Goal: Check status: Check status

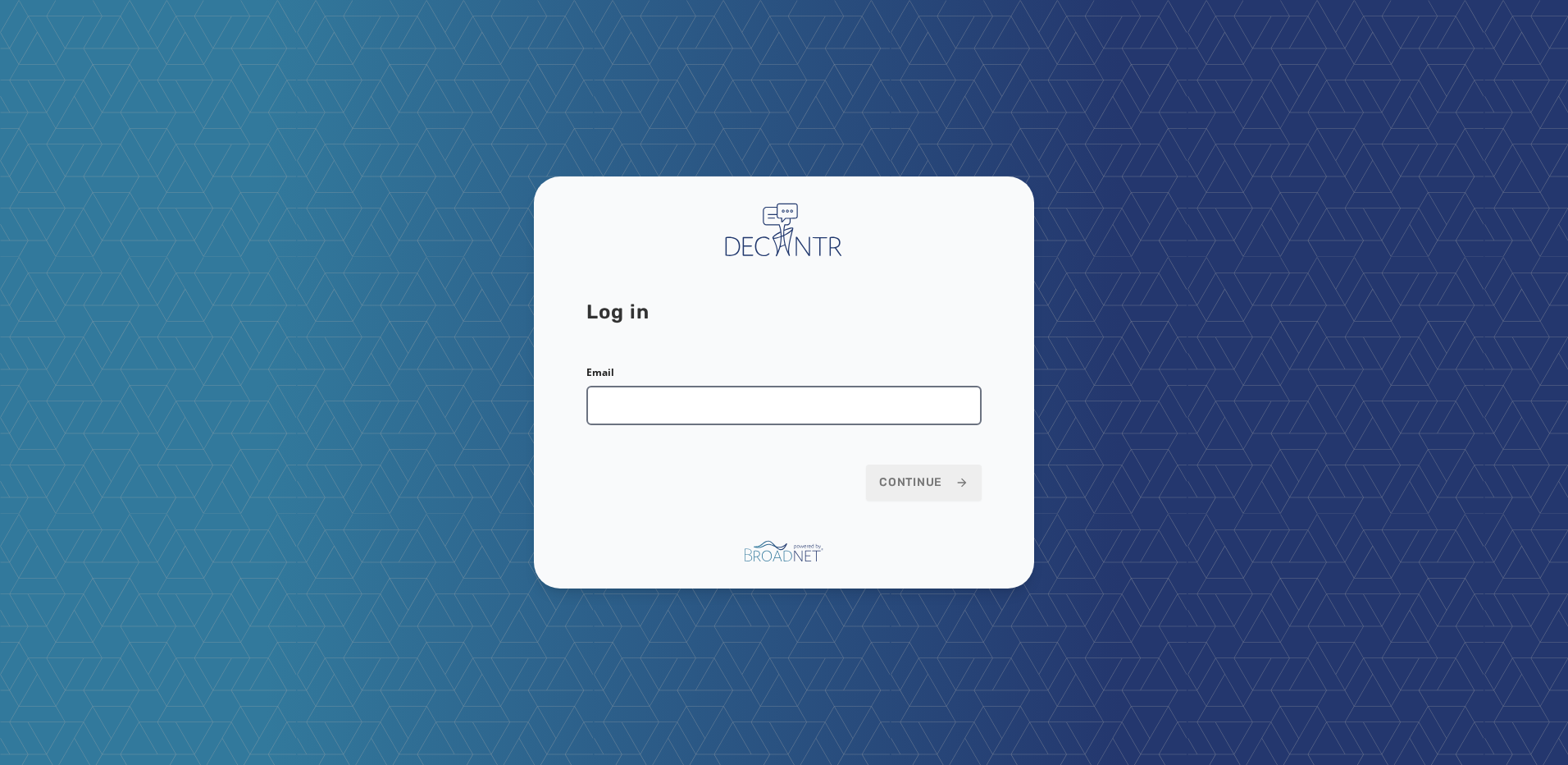
click at [662, 395] on input "Email" at bounding box center [784, 405] width 395 height 39
type input "**********"
click at [891, 469] on button "Continue" at bounding box center [923, 483] width 115 height 36
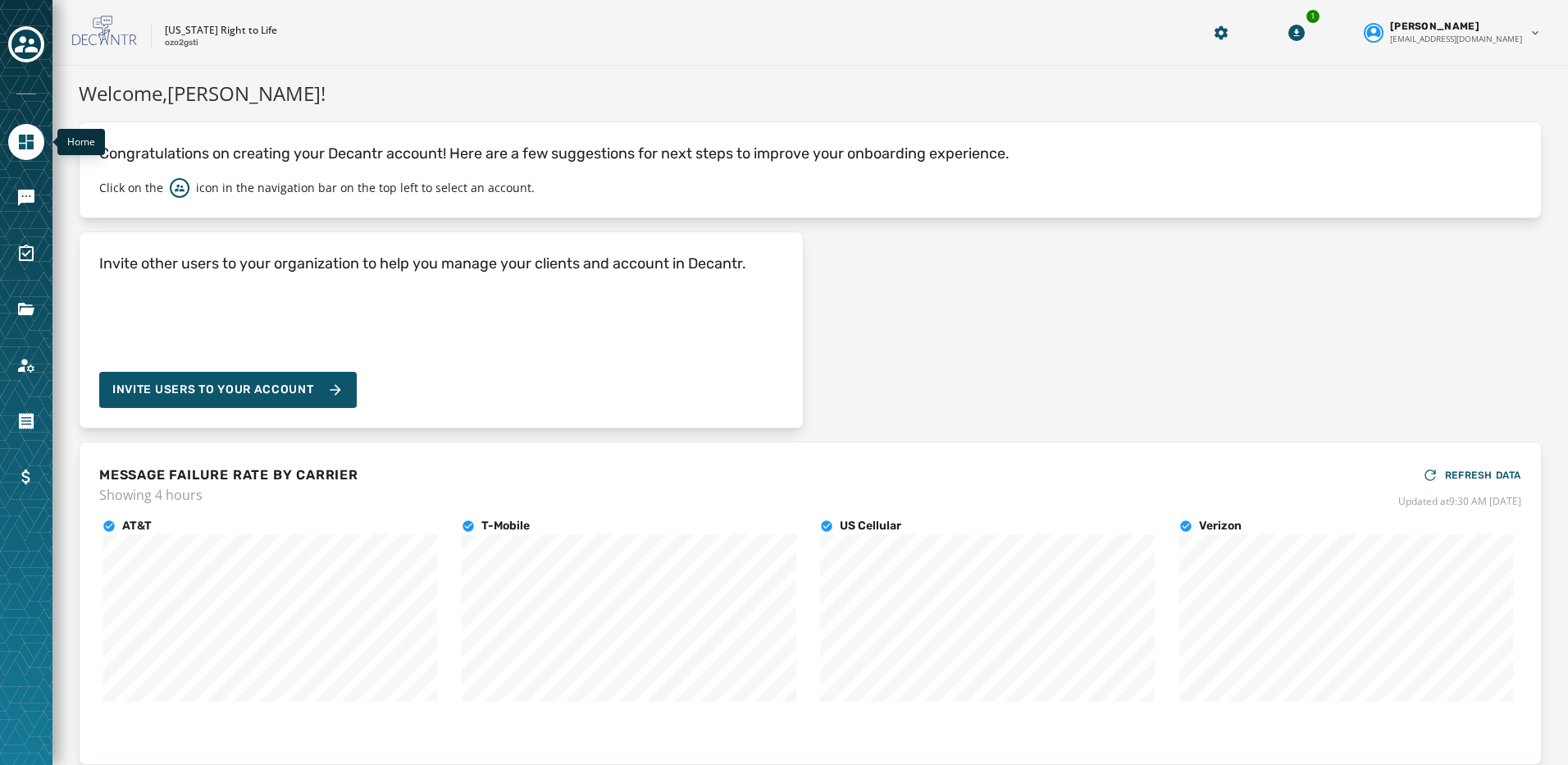
click at [18, 145] on icon "Navigate to Home" at bounding box center [26, 142] width 20 height 20
click at [17, 32] on div "Toggle account select drawer" at bounding box center [26, 44] width 29 height 29
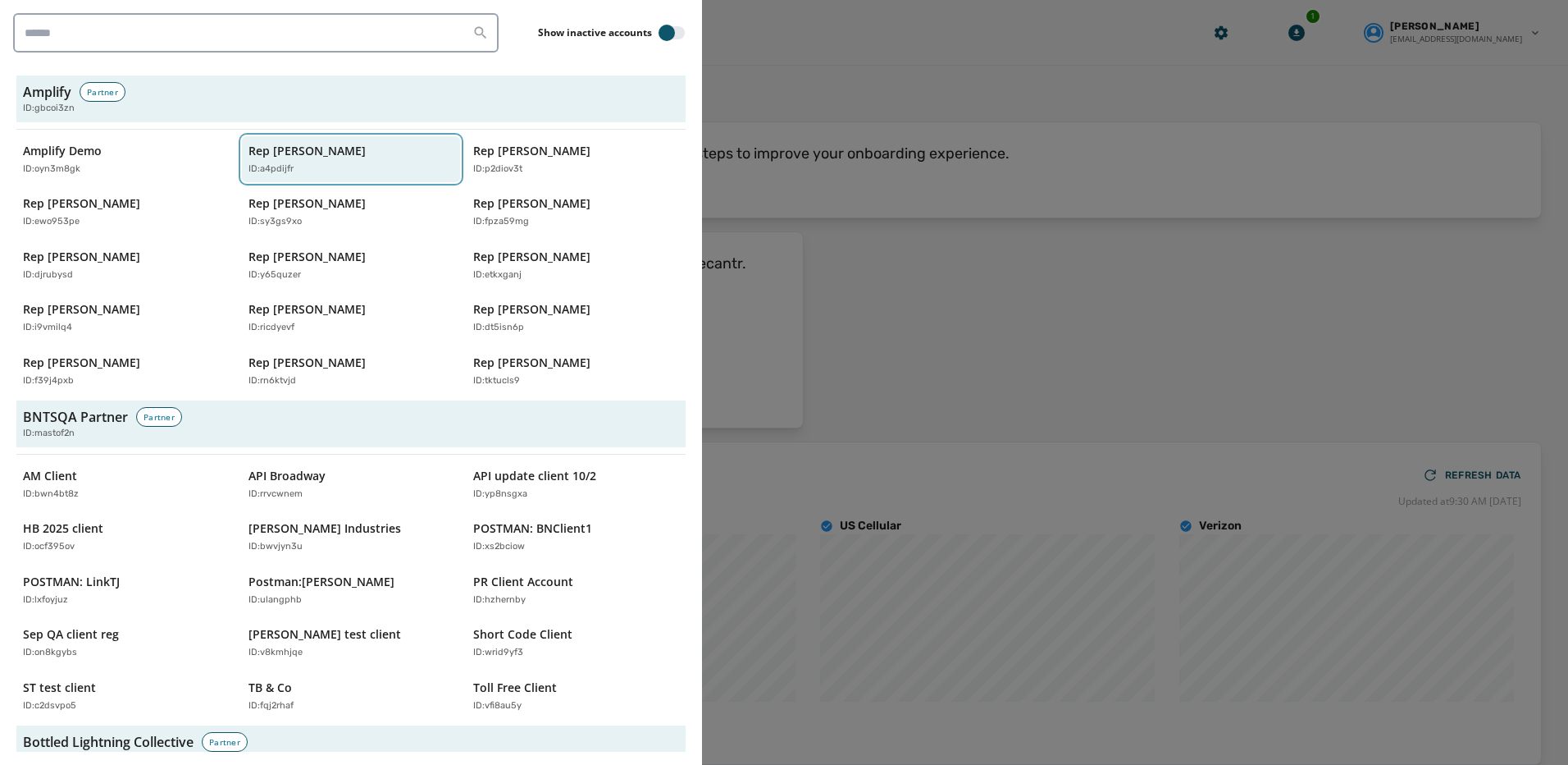
click at [329, 152] on p "Rep Abraham Hamadeh" at bounding box center [306, 151] width 117 height 16
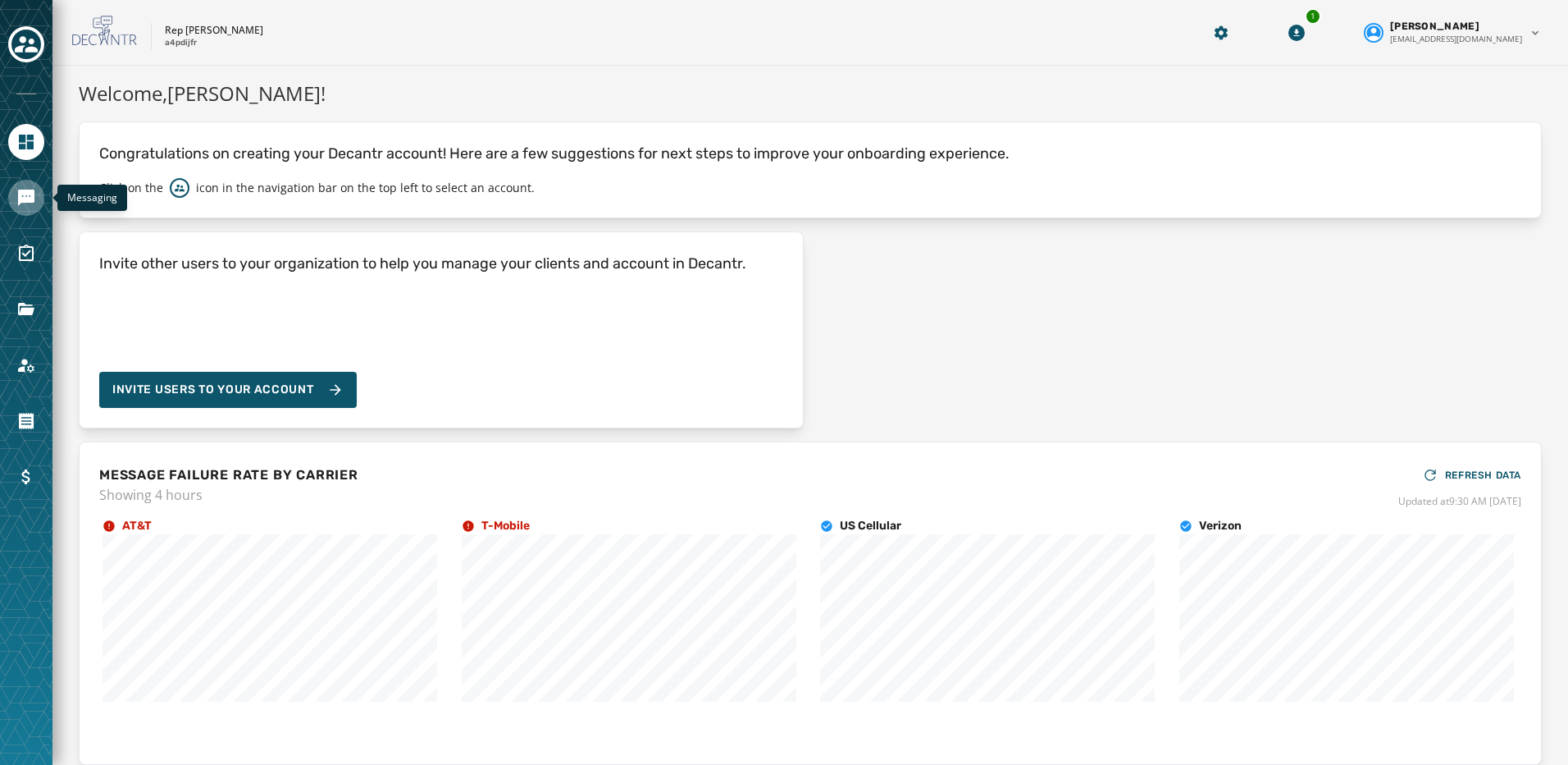
drag, startPoint x: 12, startPoint y: 196, endPoint x: 66, endPoint y: 205, distance: 54.7
click at [13, 196] on link "Navigate to Messaging" at bounding box center [26, 198] width 36 height 36
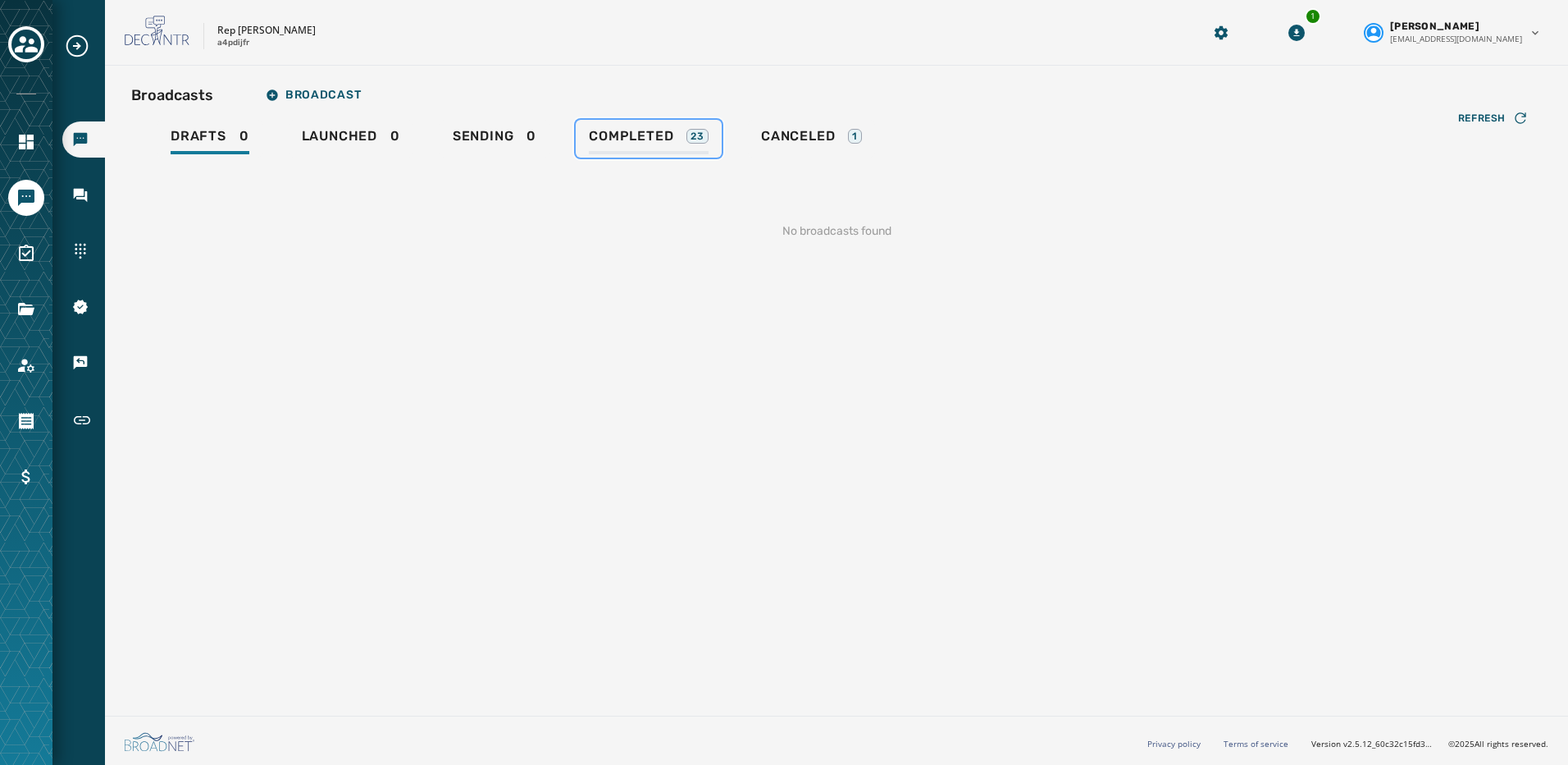
click at [660, 127] on link "Completed 23" at bounding box center [648, 139] width 146 height 38
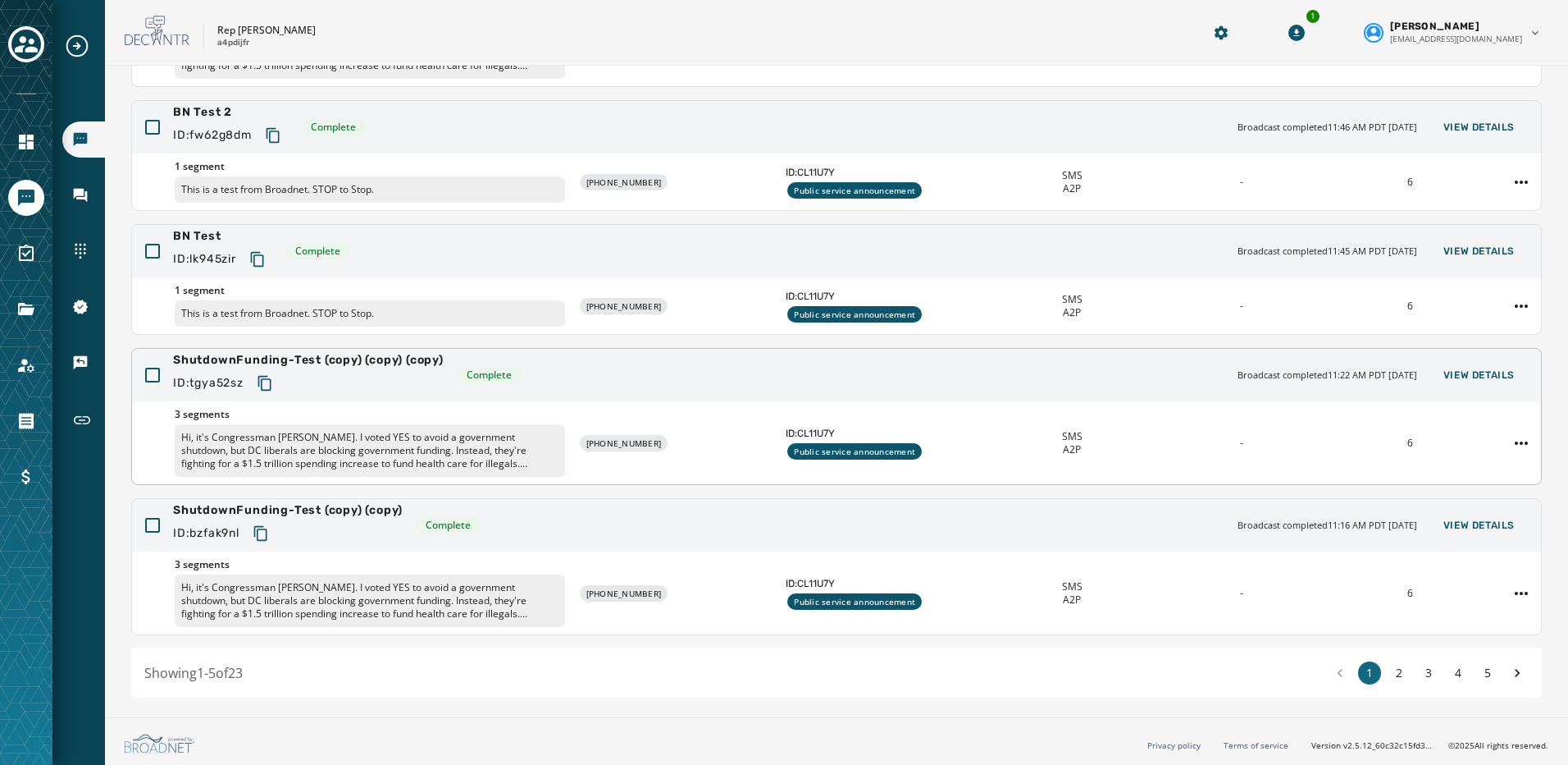
scroll to position [282, 0]
click at [1390, 665] on button "2" at bounding box center [1399, 671] width 23 height 23
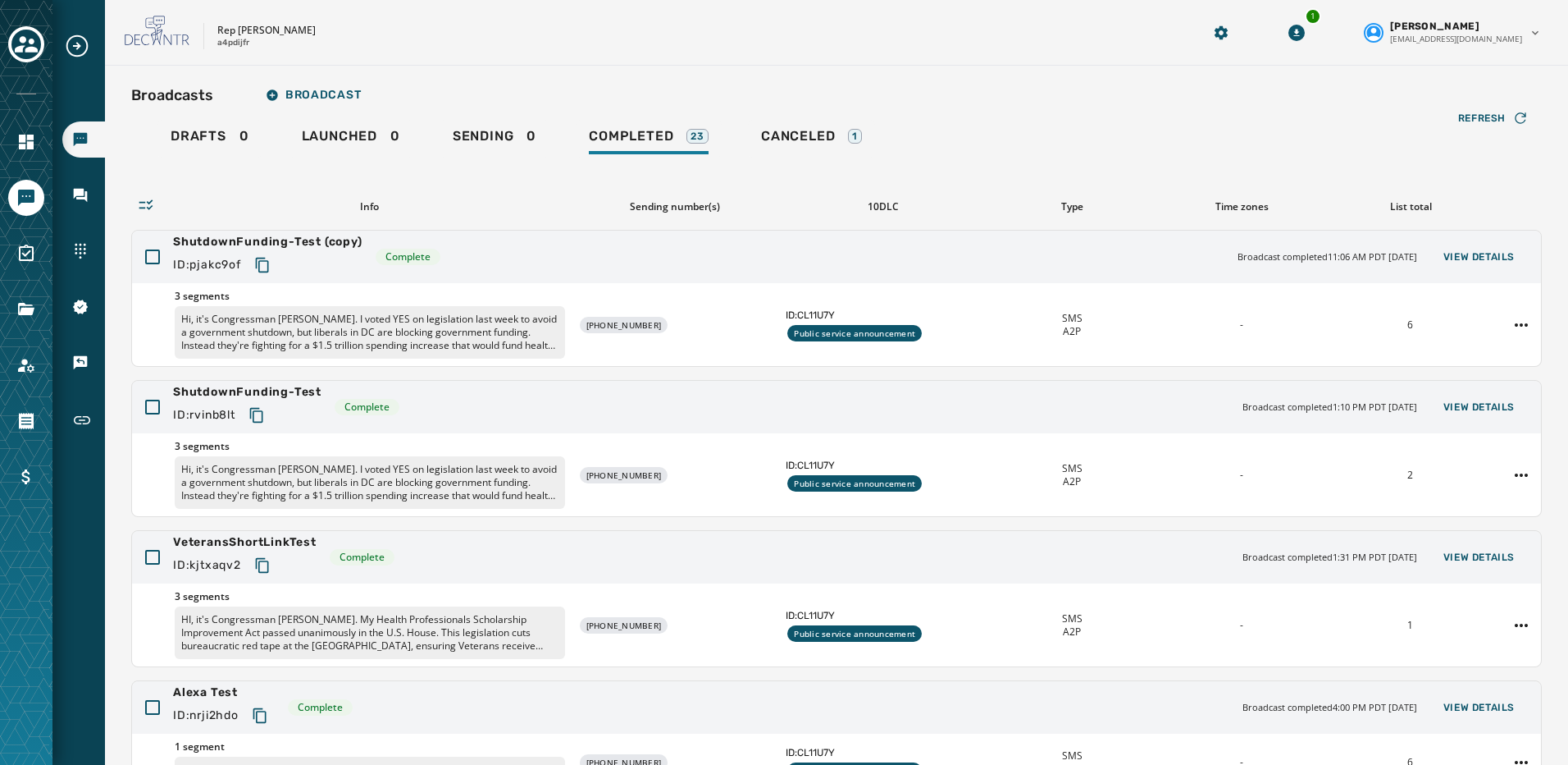
scroll to position [307, 0]
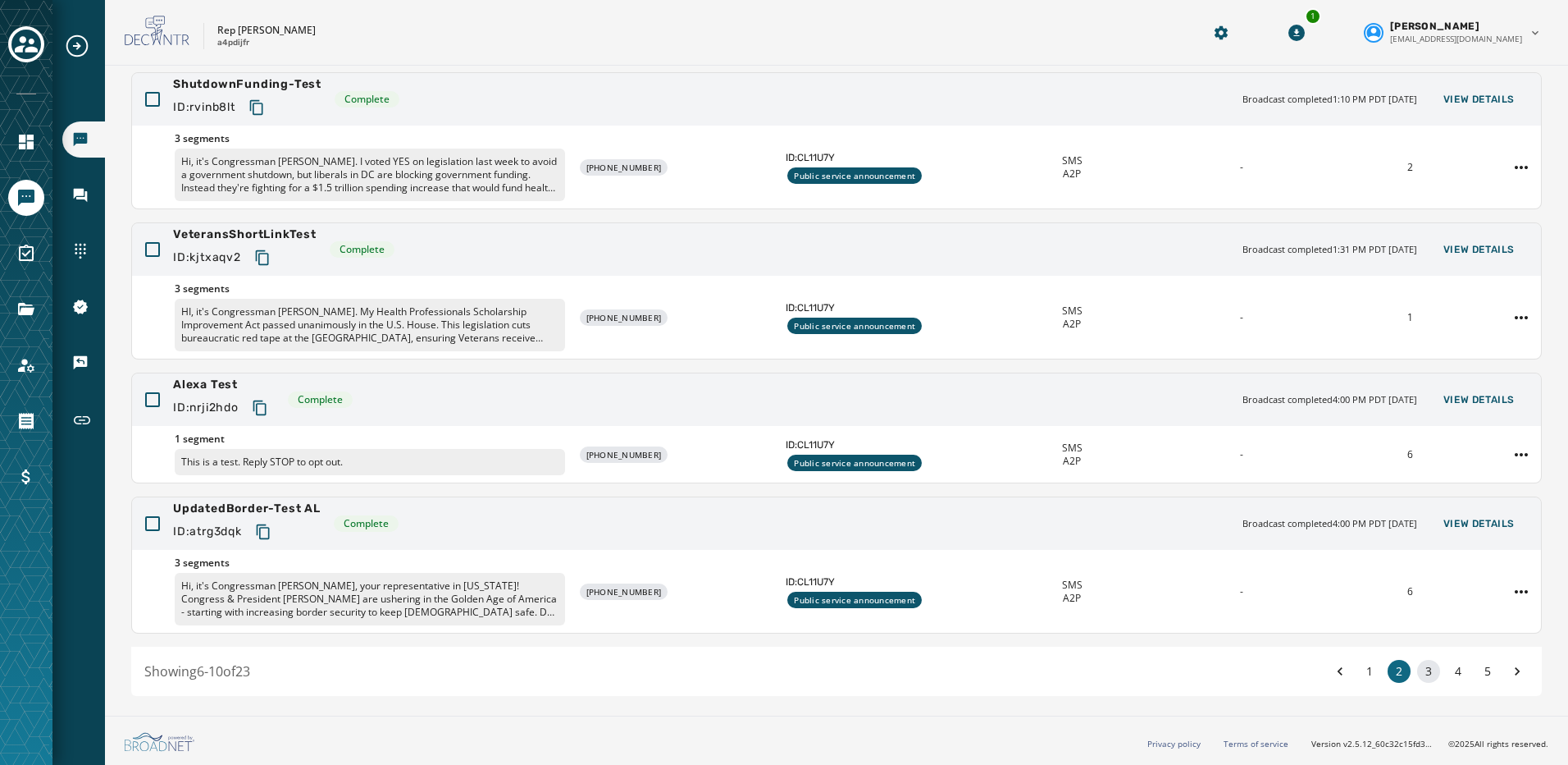
click at [1417, 672] on button "3" at bounding box center [1429, 671] width 23 height 23
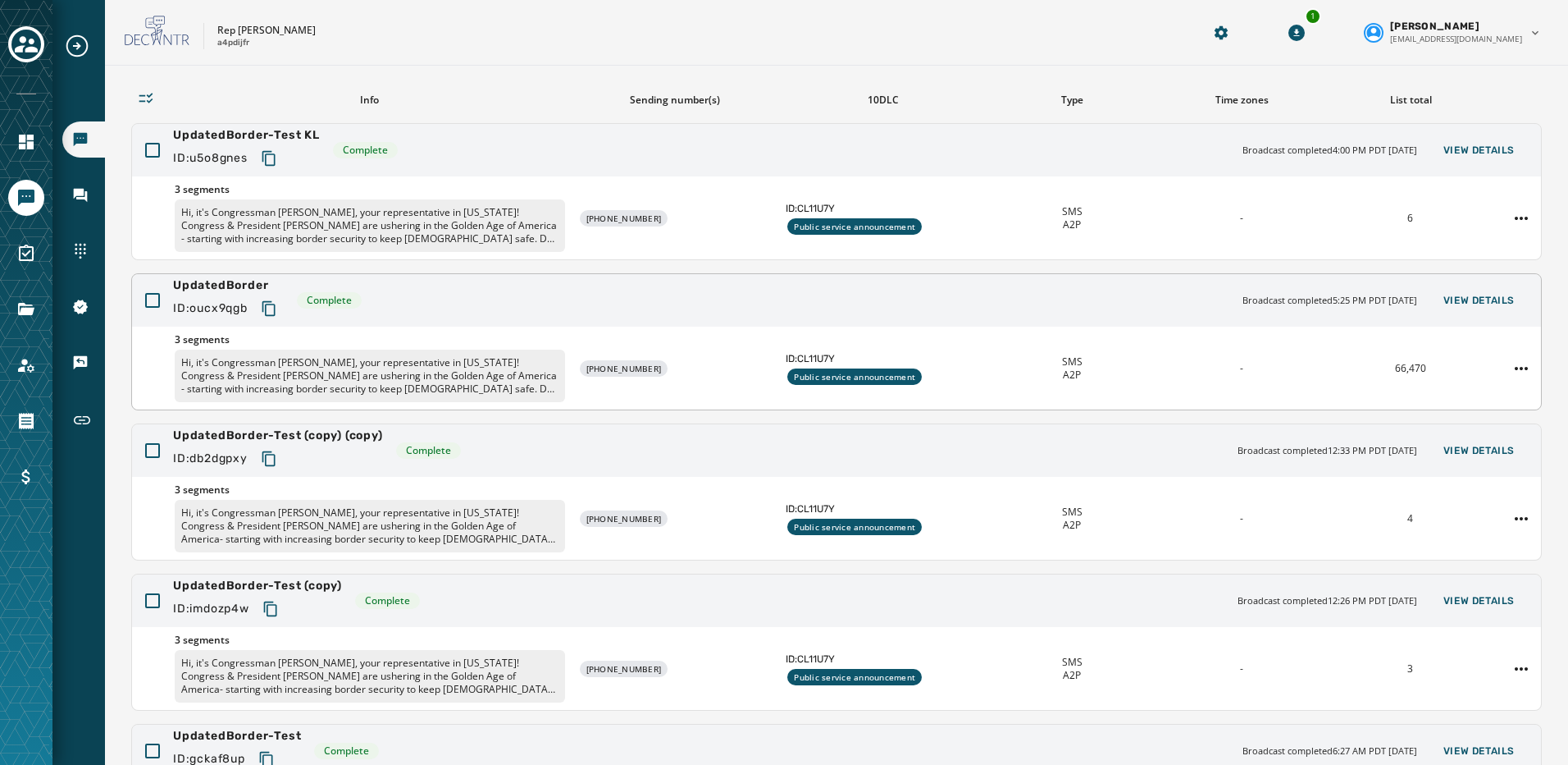
scroll to position [88, 0]
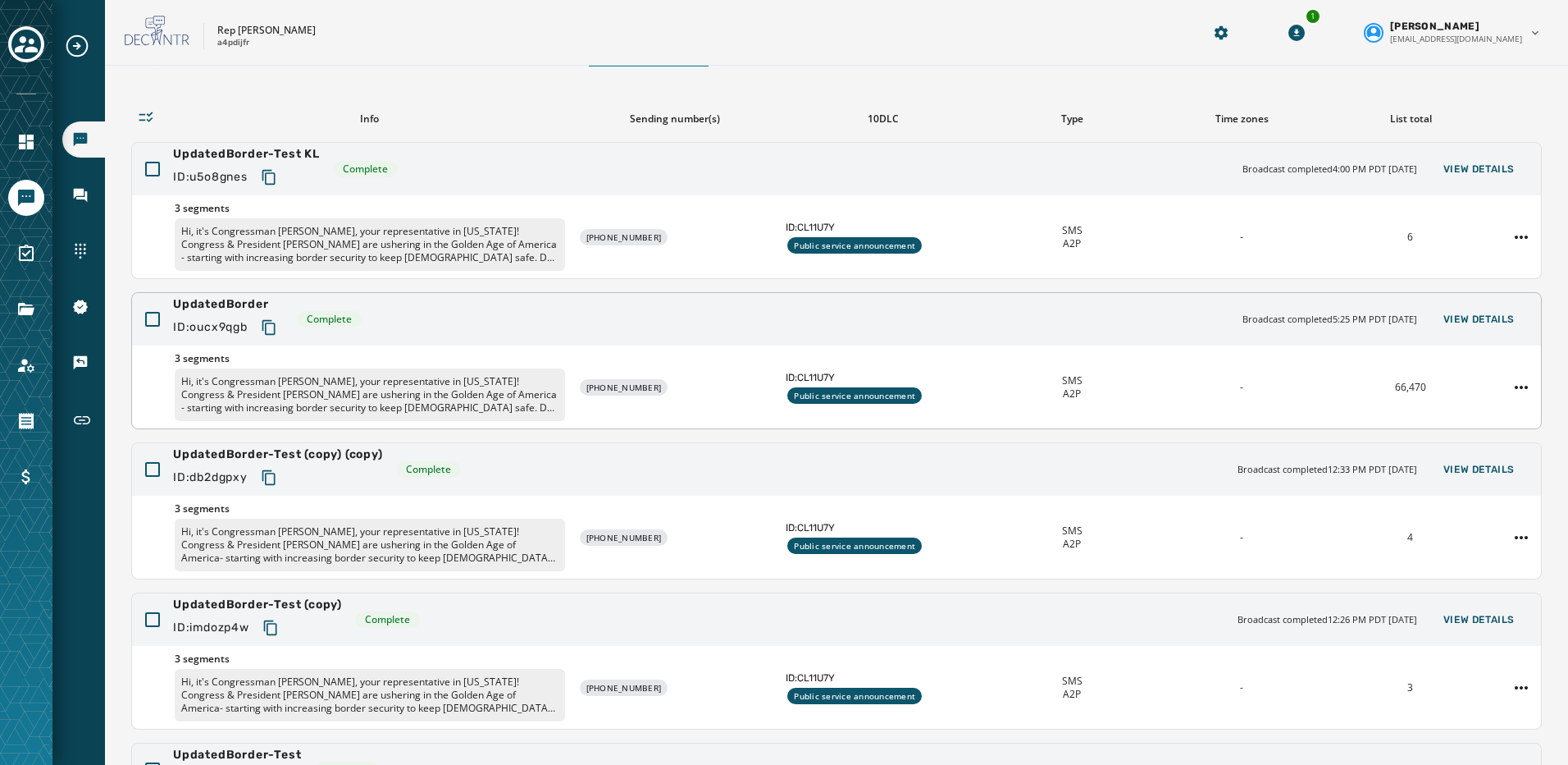
click at [442, 385] on p "Hi, it's Congressman Abe Hamadeh, your representative in Washington! Congress &…" at bounding box center [370, 394] width 390 height 53
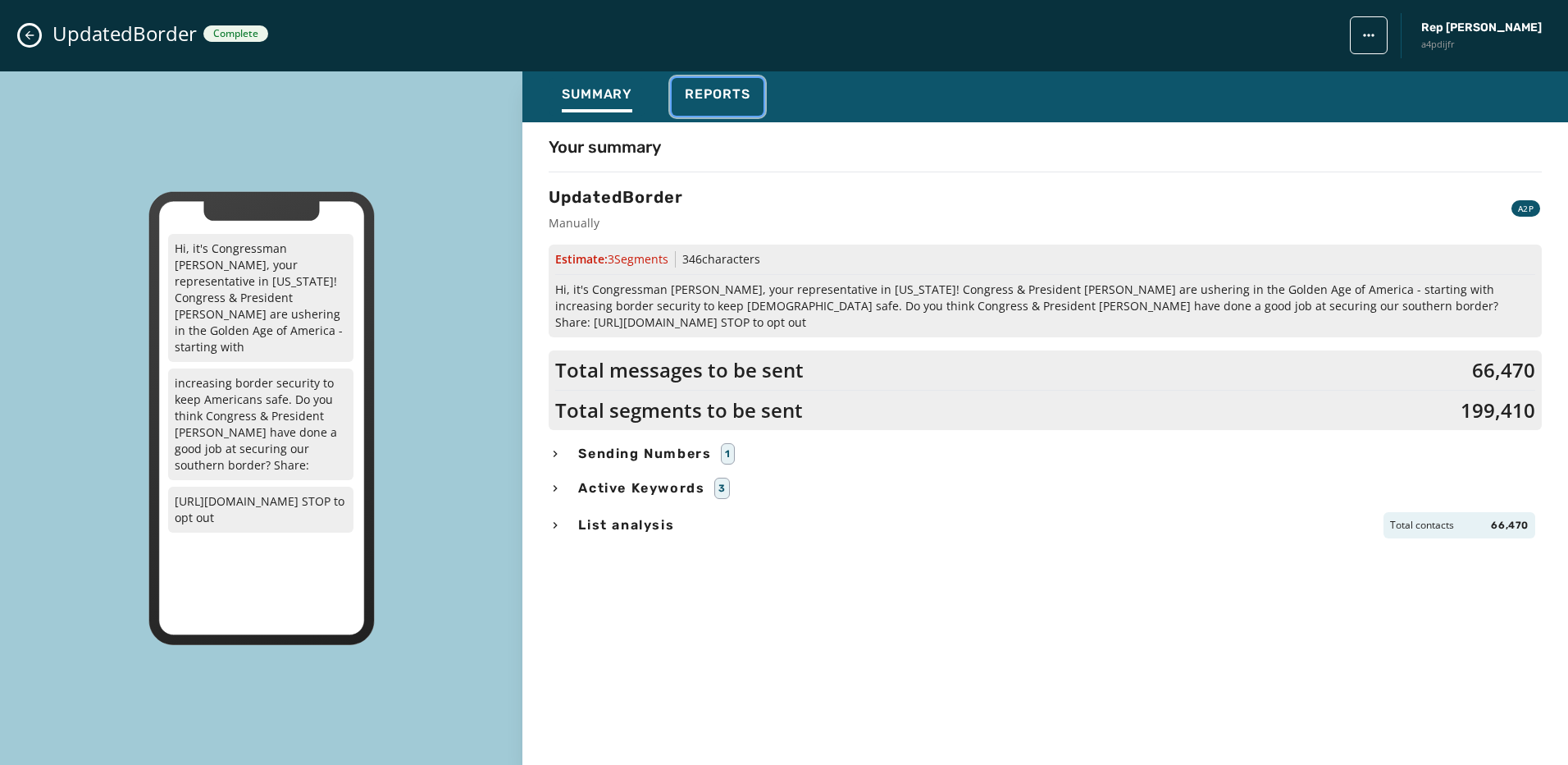
click at [701, 103] on div "Reports" at bounding box center [717, 98] width 65 height 26
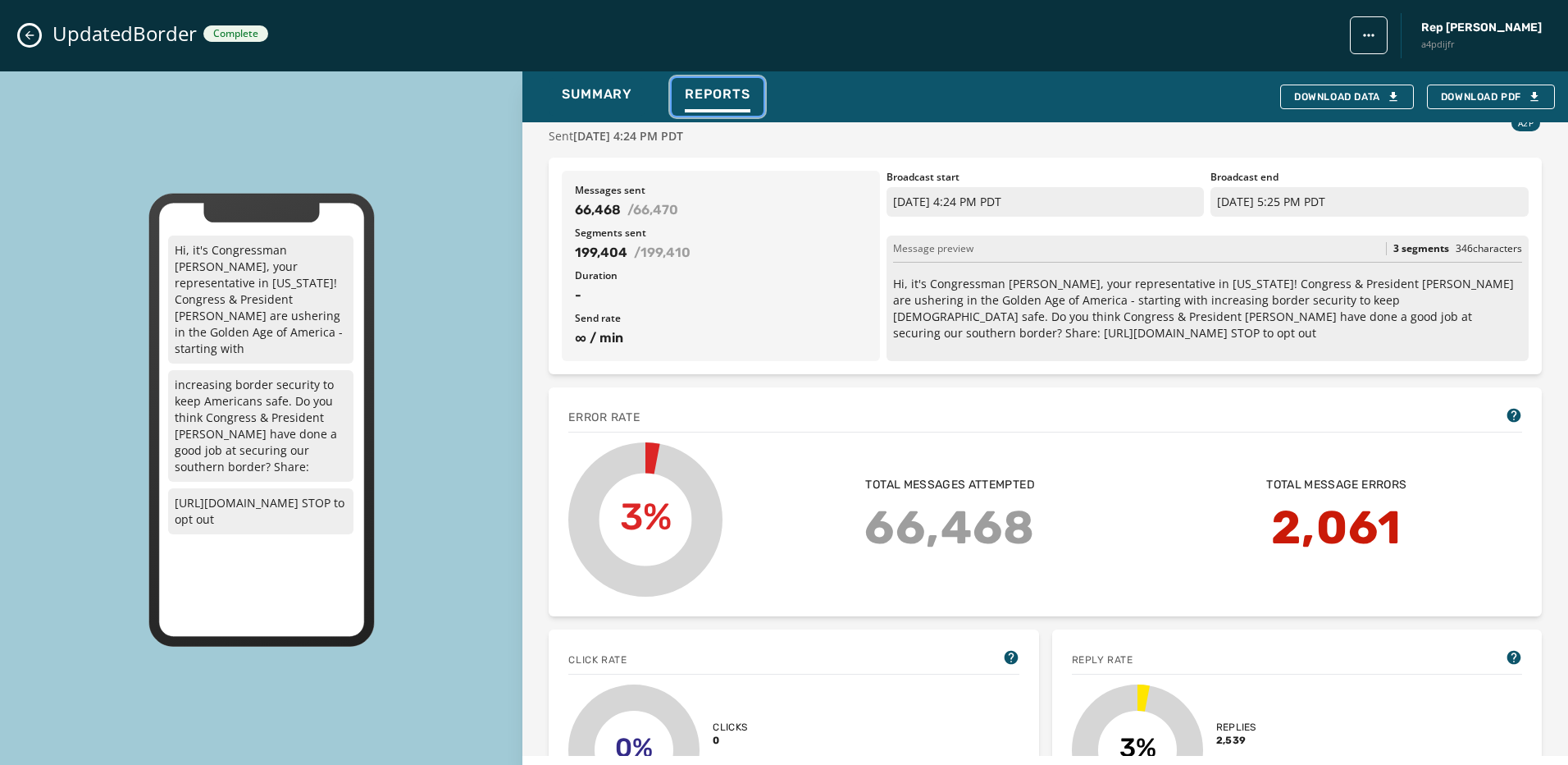
scroll to position [0, 0]
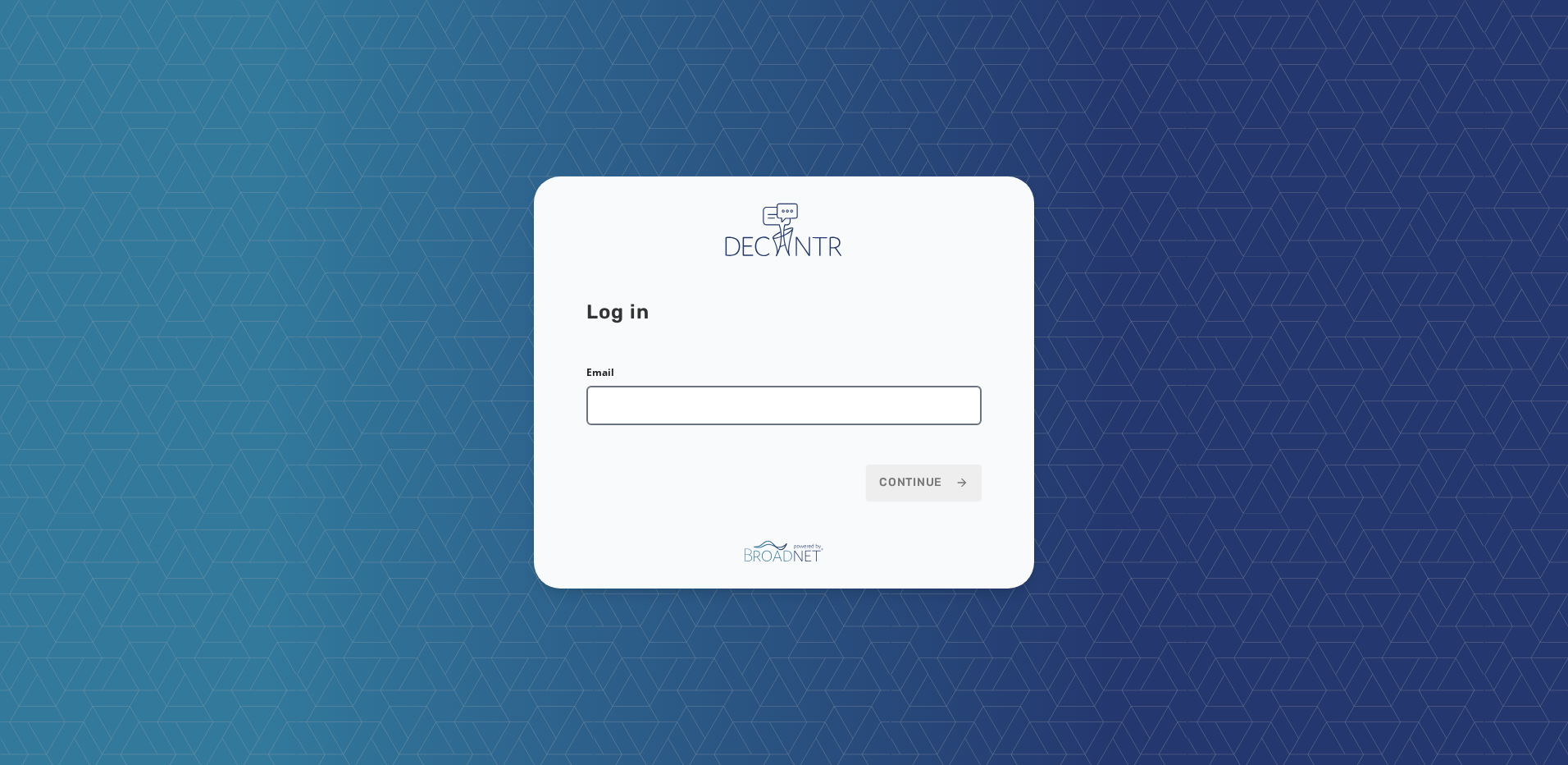
click at [816, 406] on input "Email" at bounding box center [784, 405] width 395 height 39
type input "**********"
drag, startPoint x: 893, startPoint y: 481, endPoint x: 1094, endPoint y: 519, distance: 204.6
click at [894, 481] on span "Continue" at bounding box center [924, 483] width 89 height 16
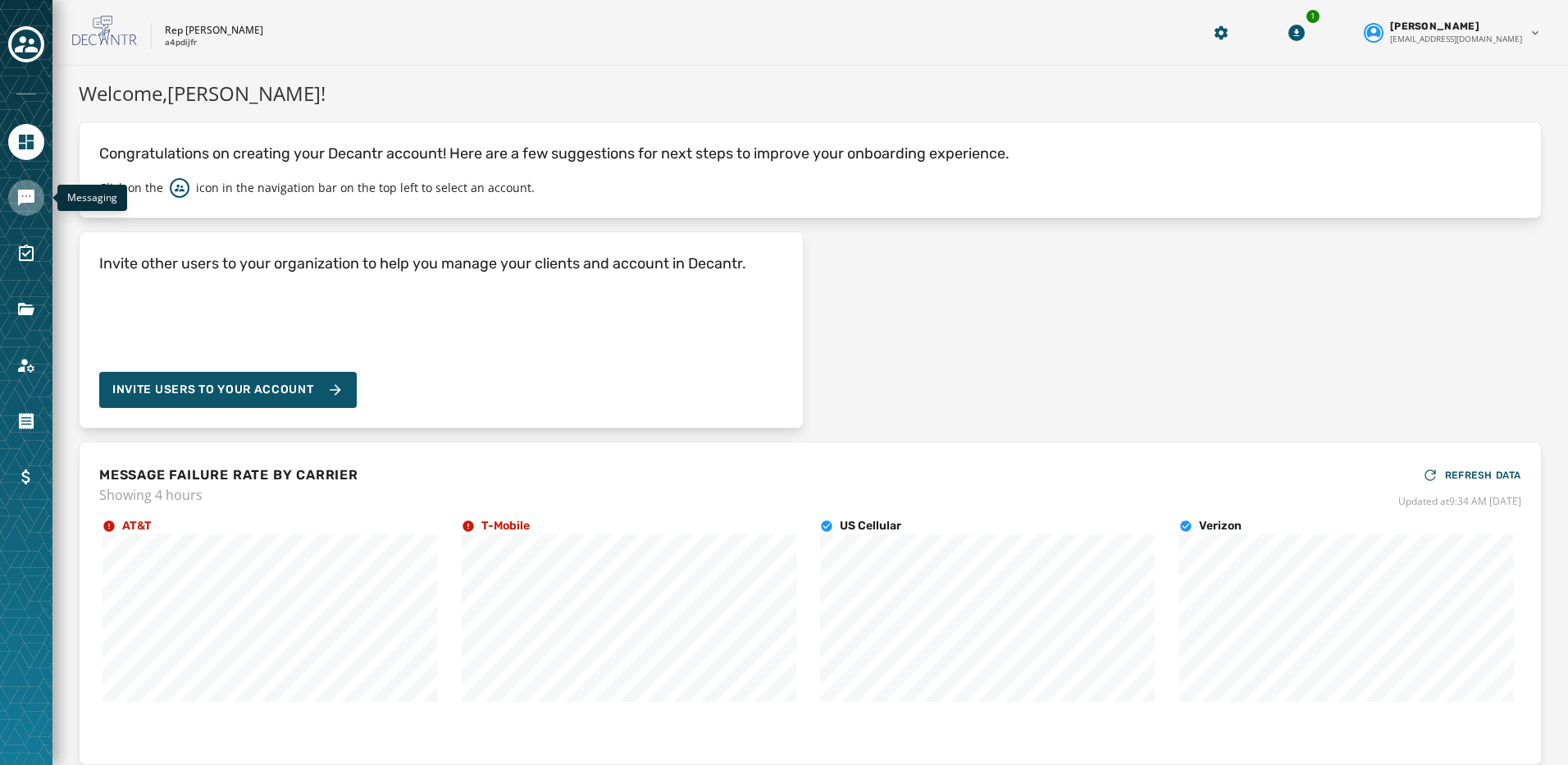
click at [17, 203] on icon "Navigate to Messaging" at bounding box center [26, 198] width 20 height 20
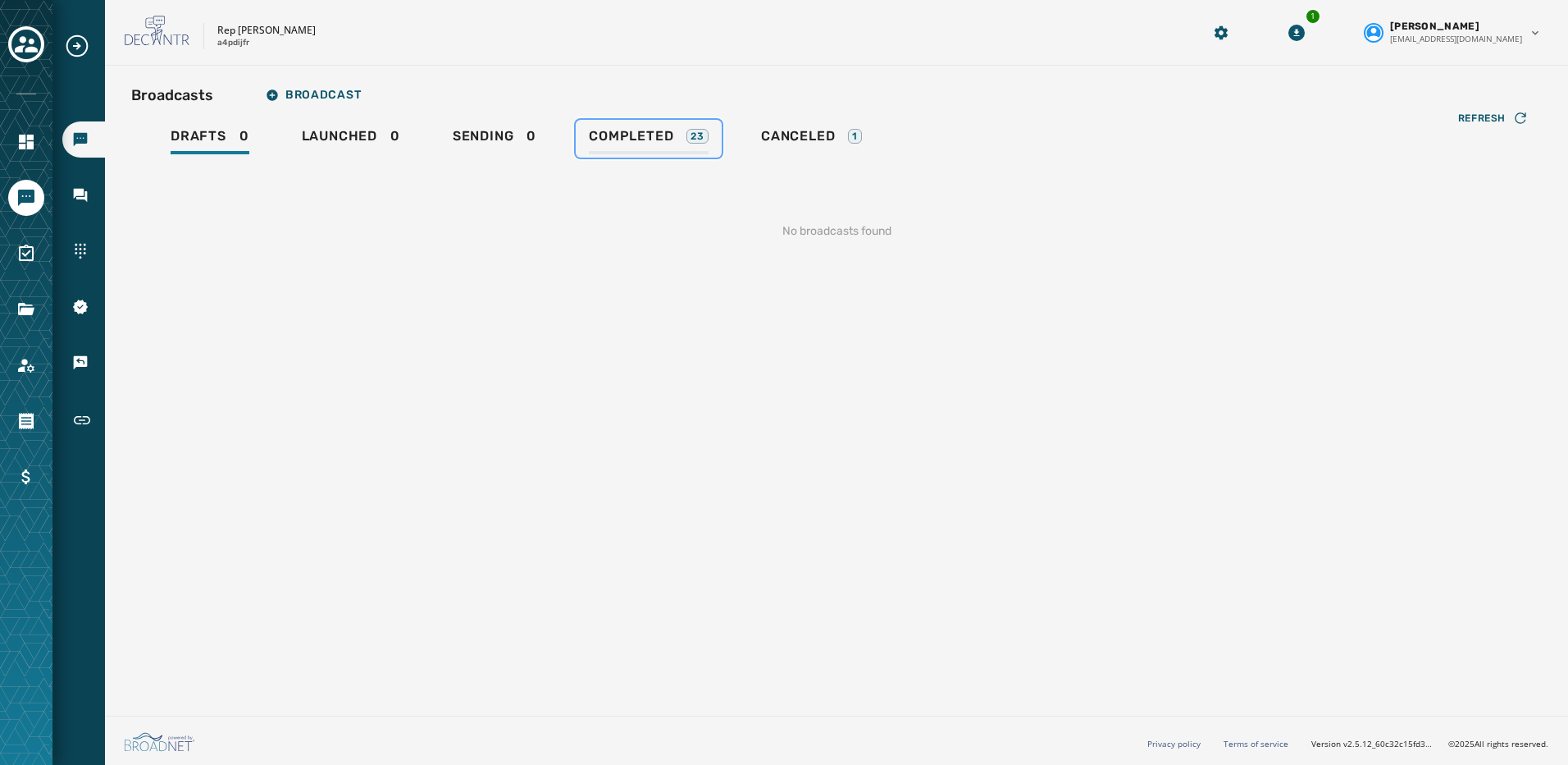
click at [641, 127] on link "Completed 23" at bounding box center [648, 139] width 146 height 38
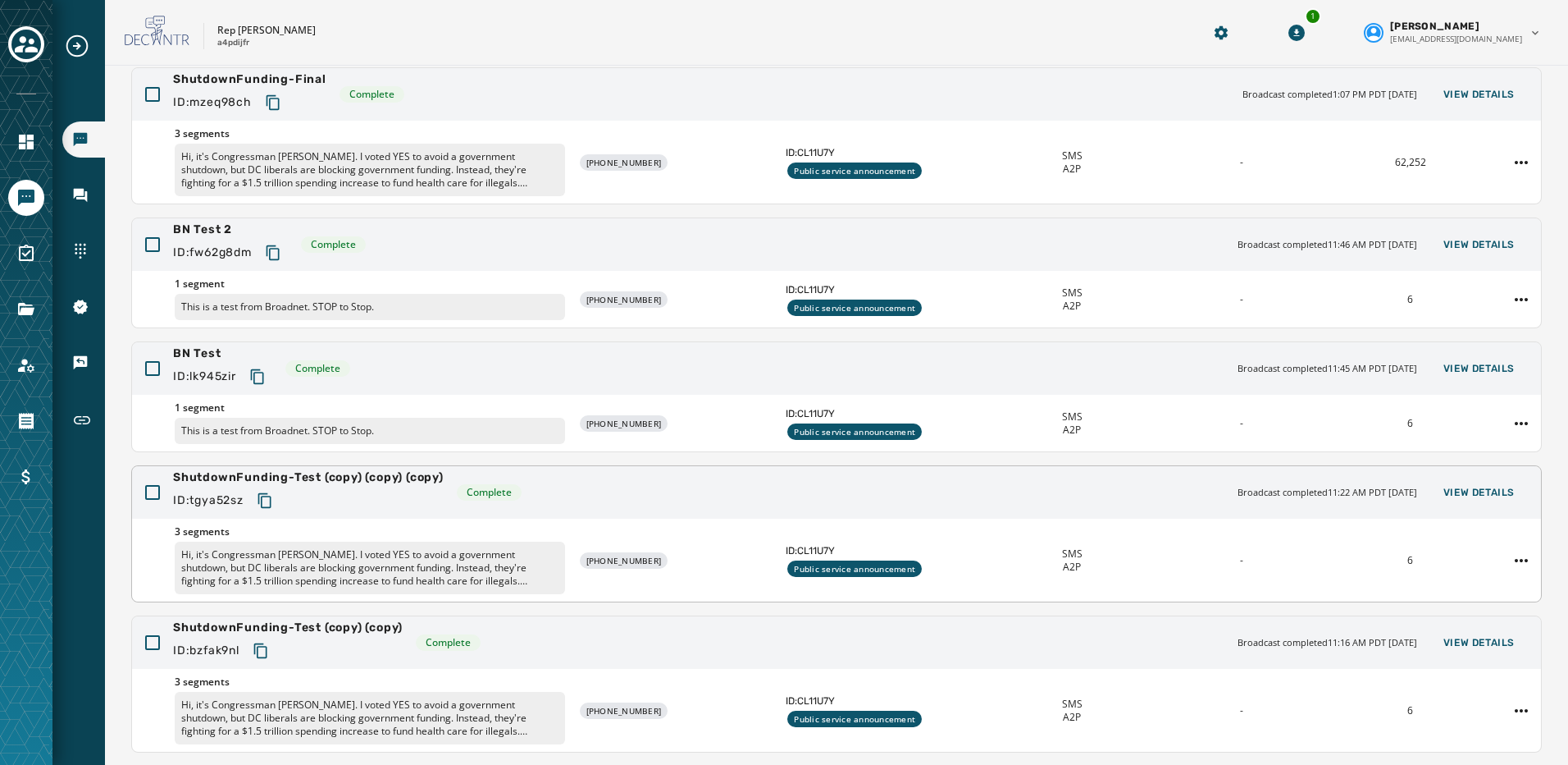
scroll to position [282, 0]
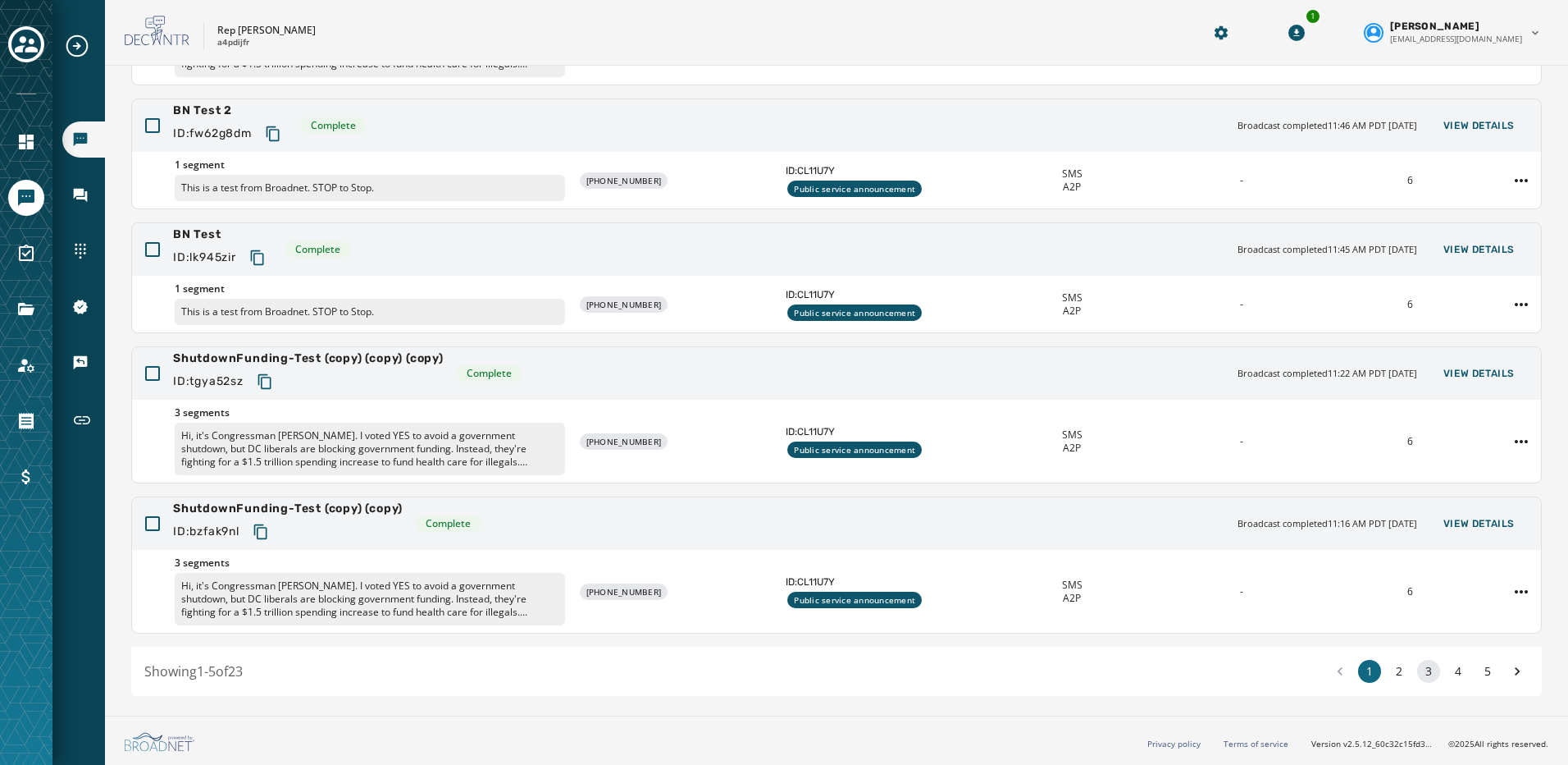
click at [1421, 673] on button "3" at bounding box center [1429, 671] width 23 height 23
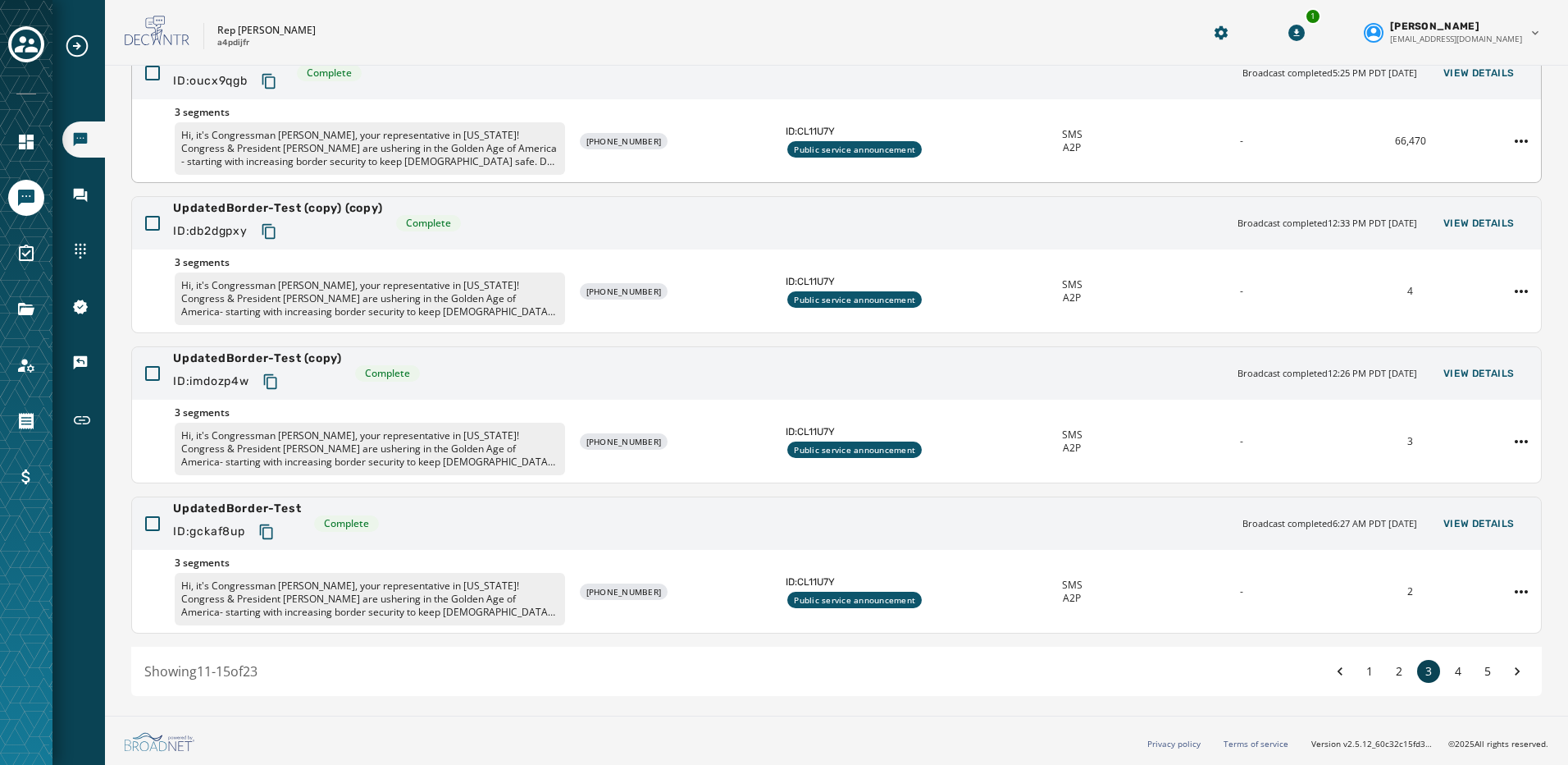
scroll to position [252, 0]
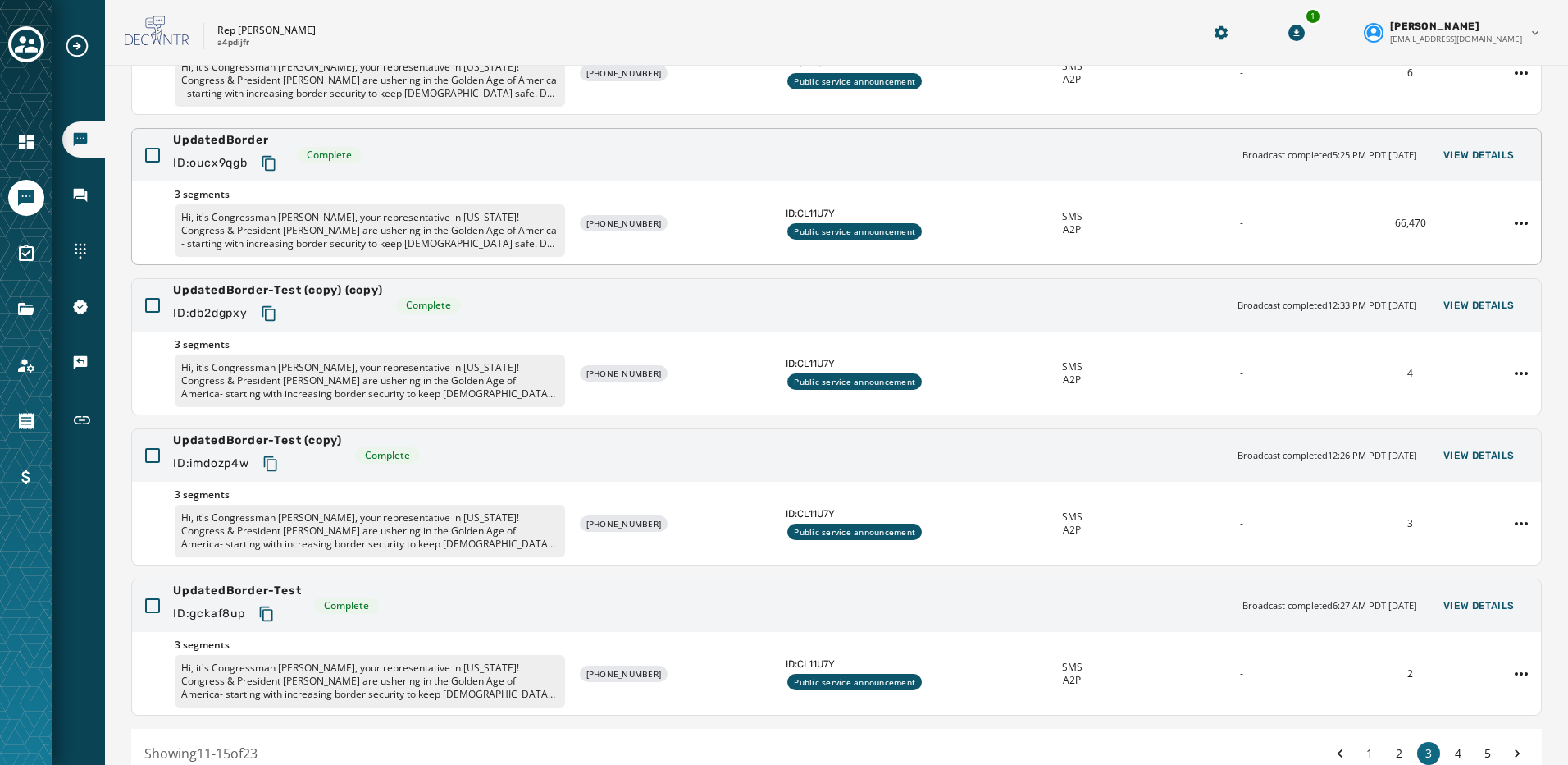
click at [425, 228] on p "Hi, it's Congressman Abe Hamadeh, your representative in Washington! Congress &…" at bounding box center [370, 231] width 390 height 53
